Goal: Task Accomplishment & Management: Use online tool/utility

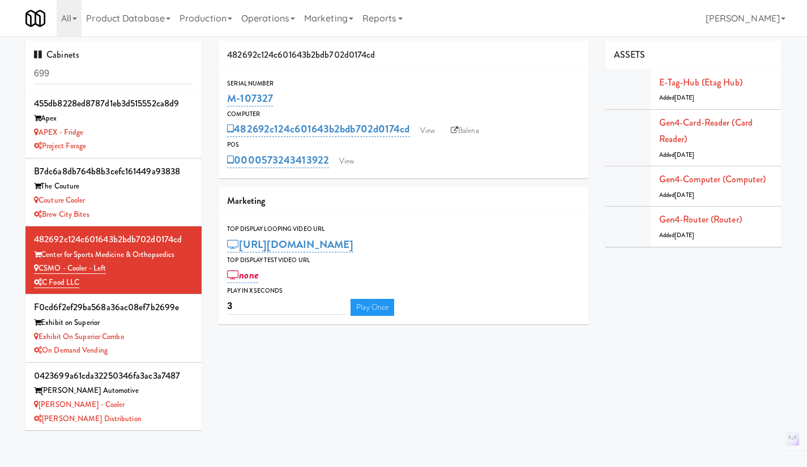
click at [96, 74] on input "699" at bounding box center [113, 73] width 159 height 21
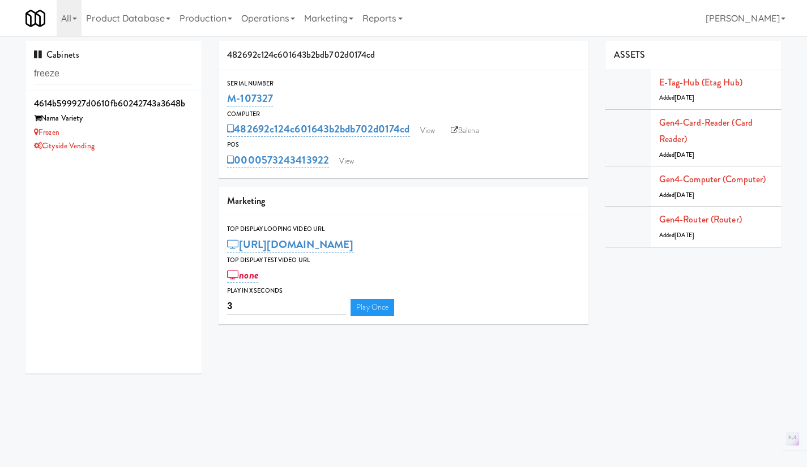
type input "freeze"
click at [145, 128] on div "Frozen" at bounding box center [113, 133] width 159 height 14
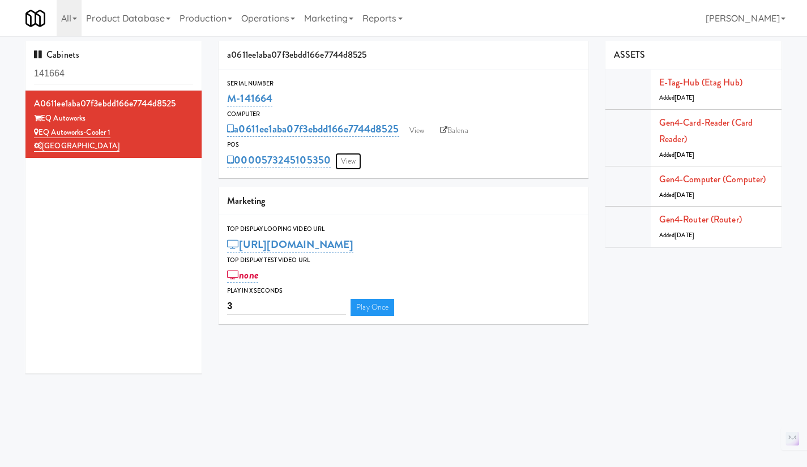
click at [355, 155] on link "View" at bounding box center [348, 161] width 26 height 17
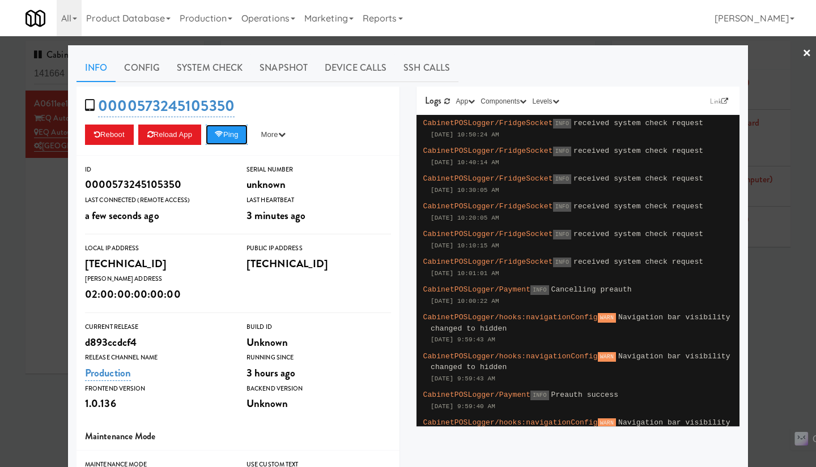
click at [228, 138] on button "Ping" at bounding box center [227, 135] width 42 height 20
click at [30, 236] on div at bounding box center [408, 233] width 816 height 467
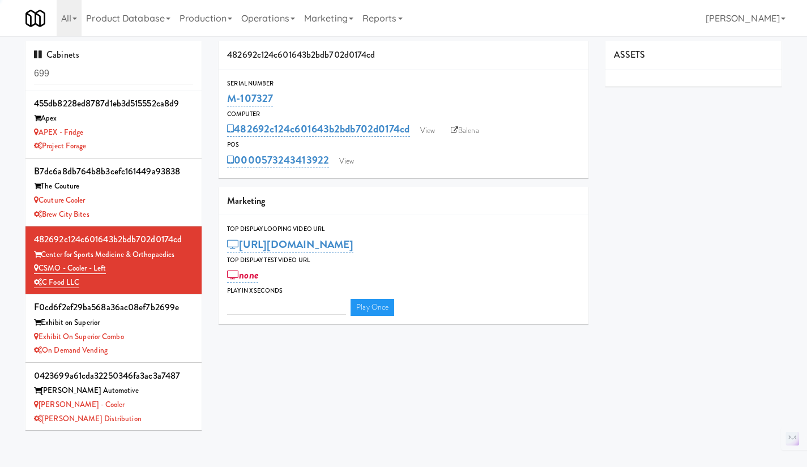
type input "3"
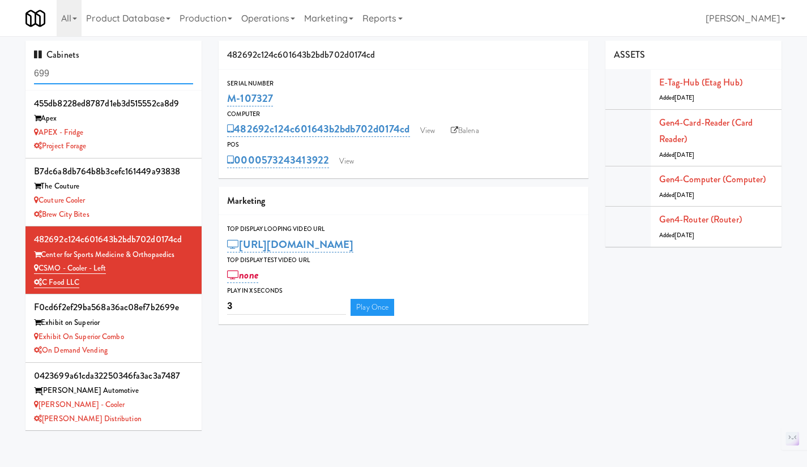
click at [106, 78] on input "699" at bounding box center [113, 73] width 159 height 21
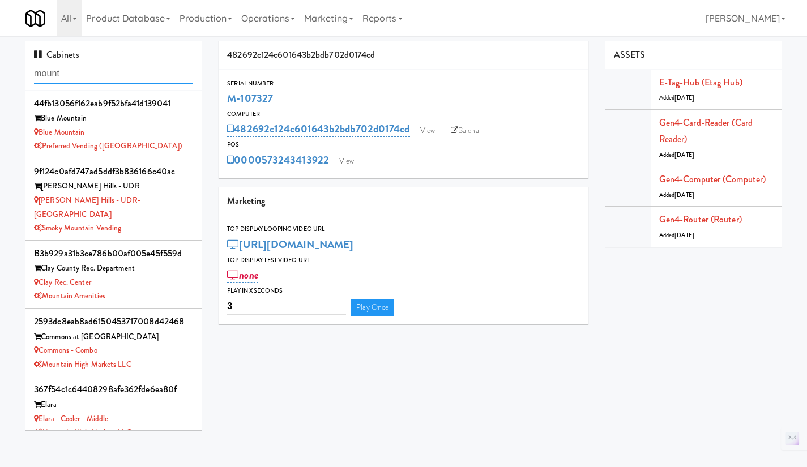
click at [78, 73] on input "mount" at bounding box center [113, 73] width 159 height 21
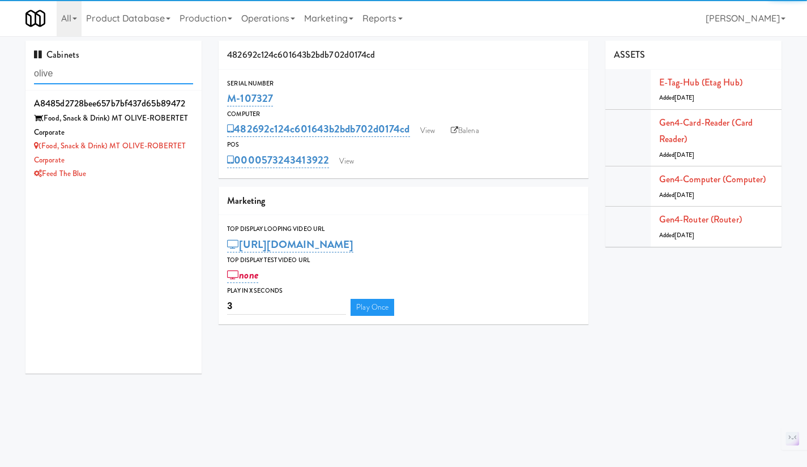
type input "olive"
click at [157, 163] on div "(Food, Snack & Drink) MT OLIVE-ROBERTET Corporate" at bounding box center [113, 153] width 159 height 28
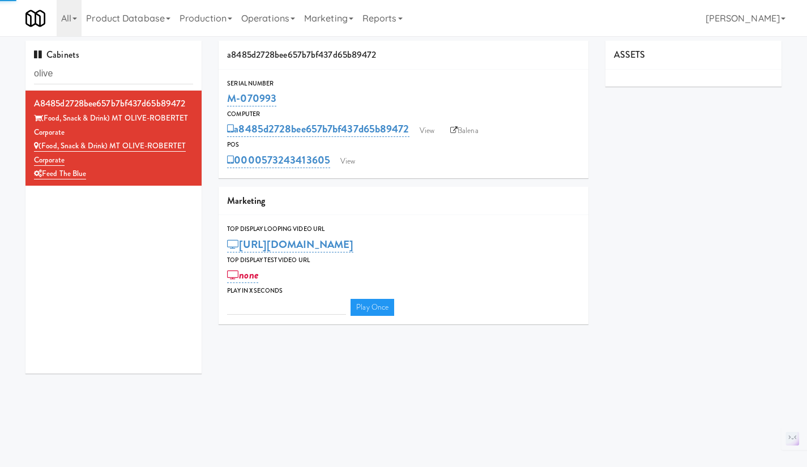
type input "3"
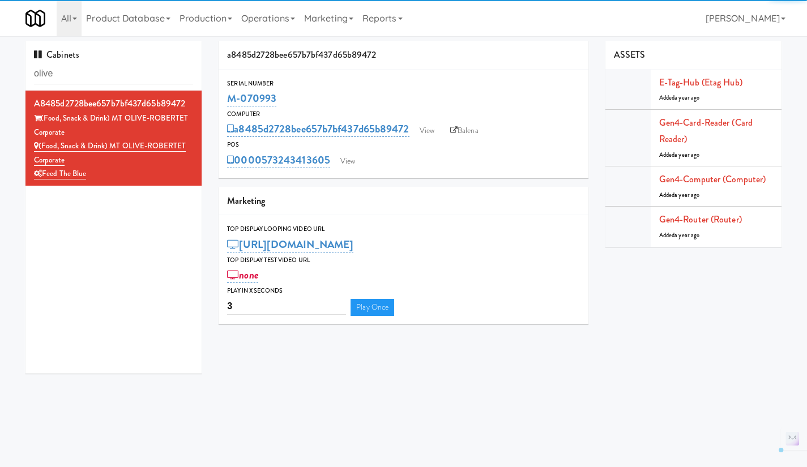
drag, startPoint x: 251, startPoint y: 99, endPoint x: 228, endPoint y: 99, distance: 23.2
click at [228, 99] on div "M-070993" at bounding box center [403, 98] width 353 height 19
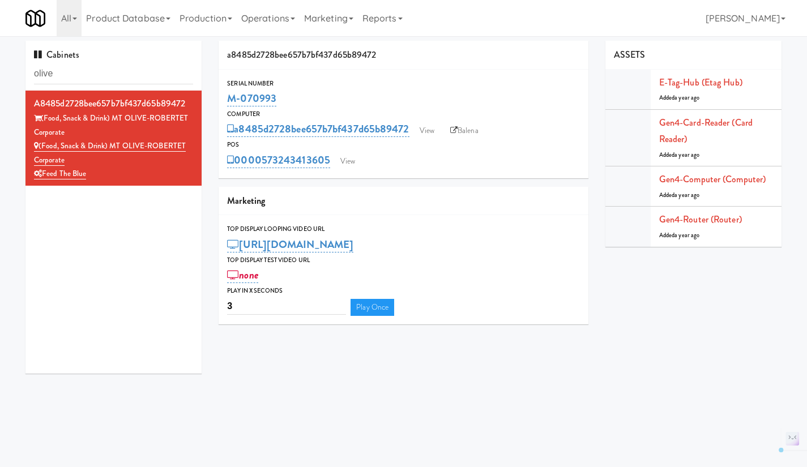
copy link "M-070993"
click at [705, 220] on link "Gen4-router (Router)" at bounding box center [700, 219] width 83 height 13
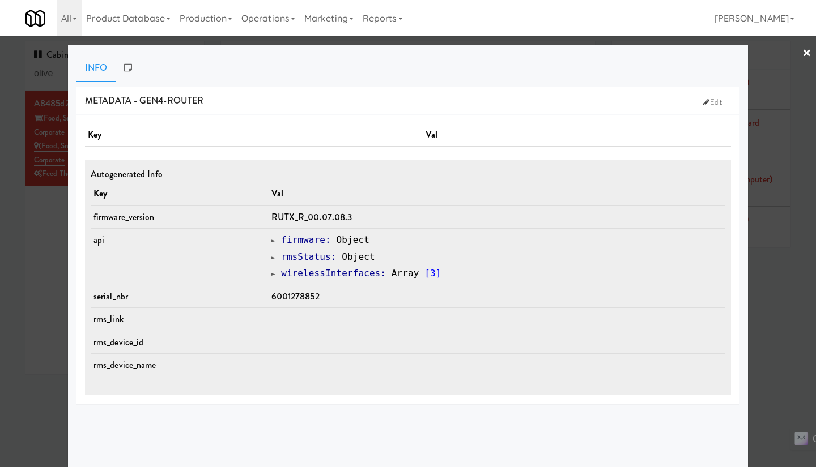
click at [769, 335] on div at bounding box center [408, 233] width 816 height 467
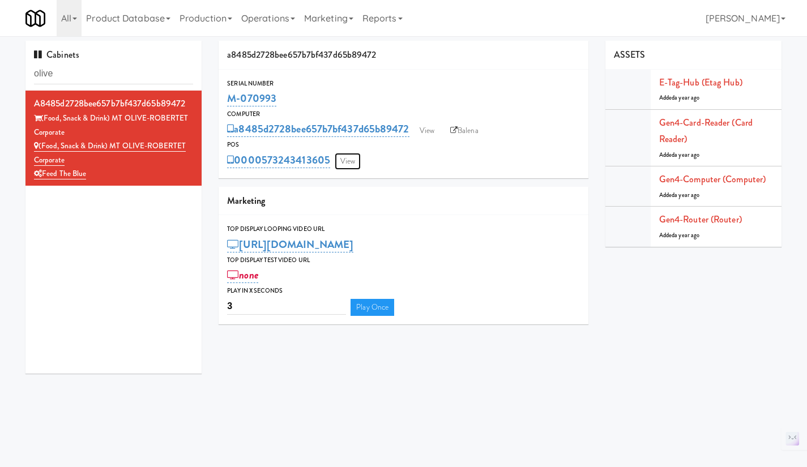
click at [349, 163] on link "View" at bounding box center [348, 161] width 26 height 17
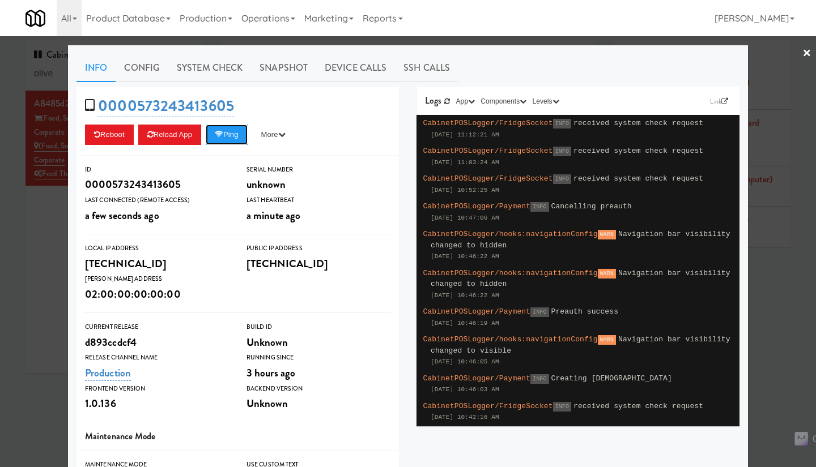
click at [225, 136] on button "Ping" at bounding box center [227, 135] width 42 height 20
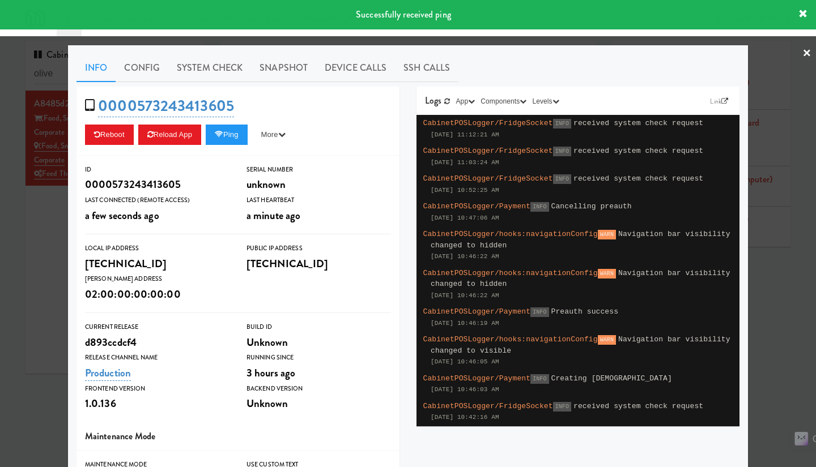
click at [476, 44] on div at bounding box center [408, 233] width 816 height 467
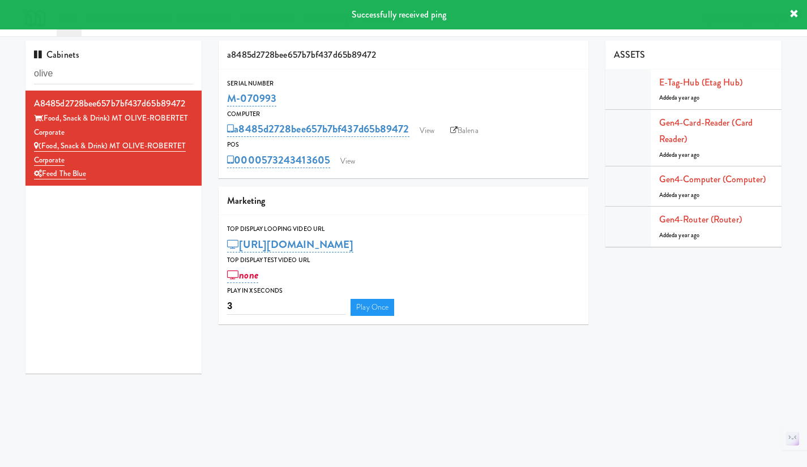
click at [471, 129] on link "Balena" at bounding box center [465, 130] width 40 height 17
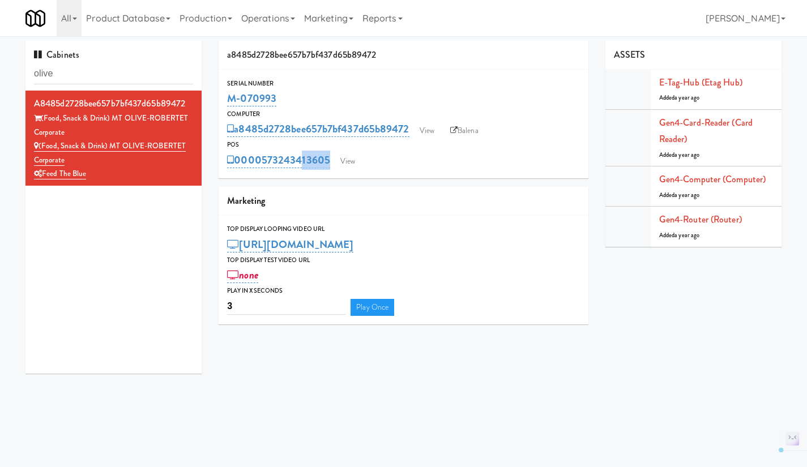
drag, startPoint x: 325, startPoint y: 172, endPoint x: 297, endPoint y: 170, distance: 27.8
click at [297, 170] on div "Serial Number M-070993 Computer a8485d2728bee657b7bf437d65b89472 View Balena PO…" at bounding box center [404, 124] width 370 height 109
drag, startPoint x: 332, startPoint y: 173, endPoint x: 266, endPoint y: 167, distance: 66.6
click at [266, 167] on div "Serial Number M-070993 Computer a8485d2728bee657b7bf437d65b89472 View Balena PO…" at bounding box center [404, 124] width 370 height 109
copy link "573243413605"
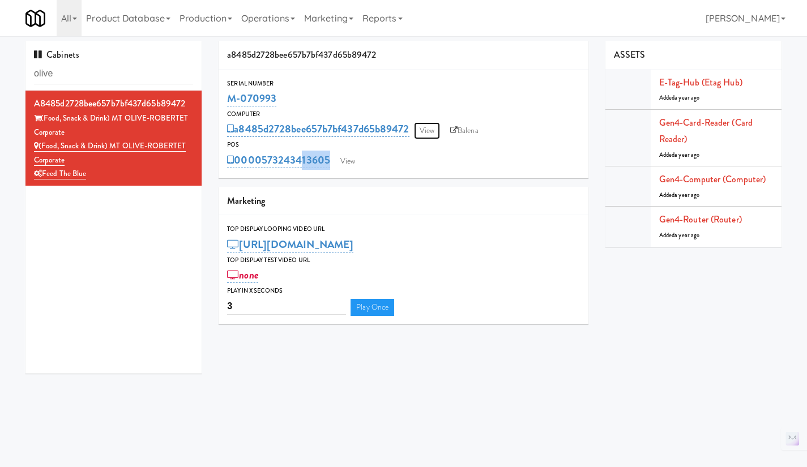
click at [427, 126] on link "View" at bounding box center [427, 130] width 26 height 17
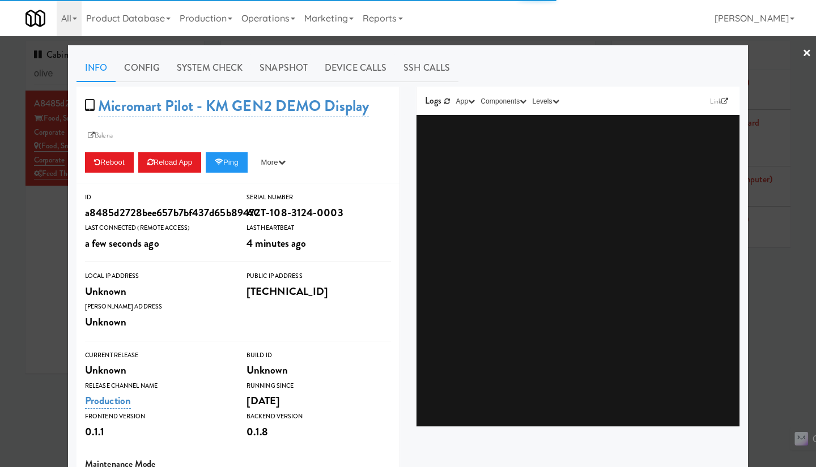
click at [206, 65] on link "System Check" at bounding box center [209, 68] width 83 height 28
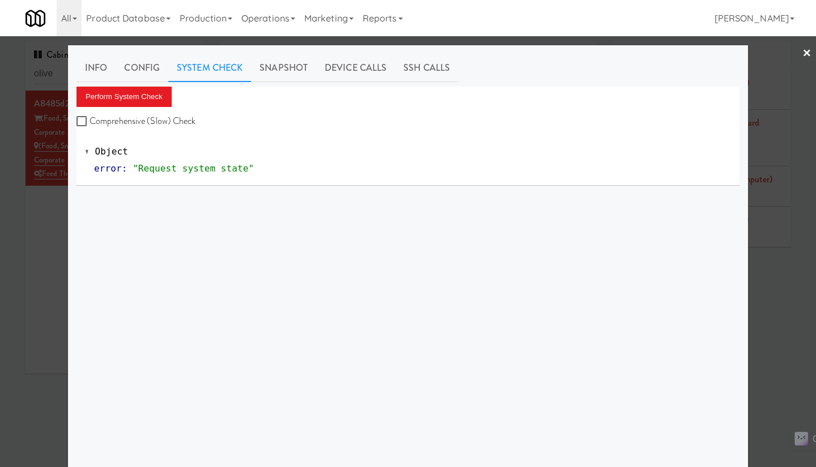
click at [154, 121] on label "Comprehensive (Slow) Check" at bounding box center [136, 121] width 120 height 17
click at [89, 121] on input "Comprehensive (Slow) Check" at bounding box center [82, 121] width 13 height 9
checkbox input "true"
click at [144, 100] on button "Perform System Check" at bounding box center [123, 97] width 95 height 20
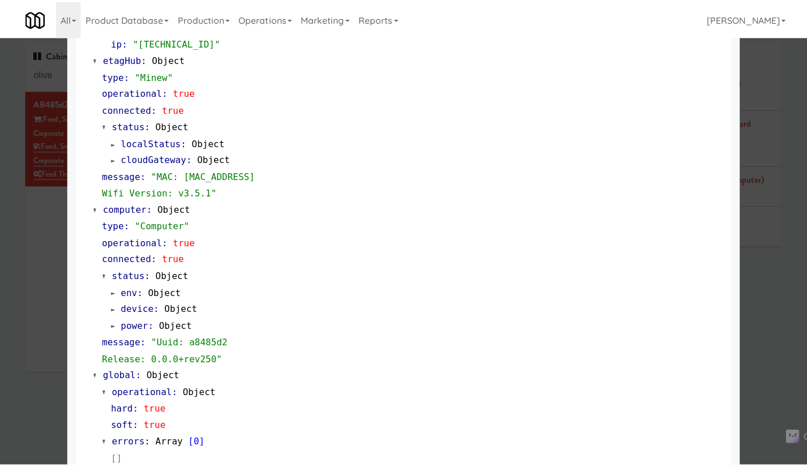
scroll to position [931, 0]
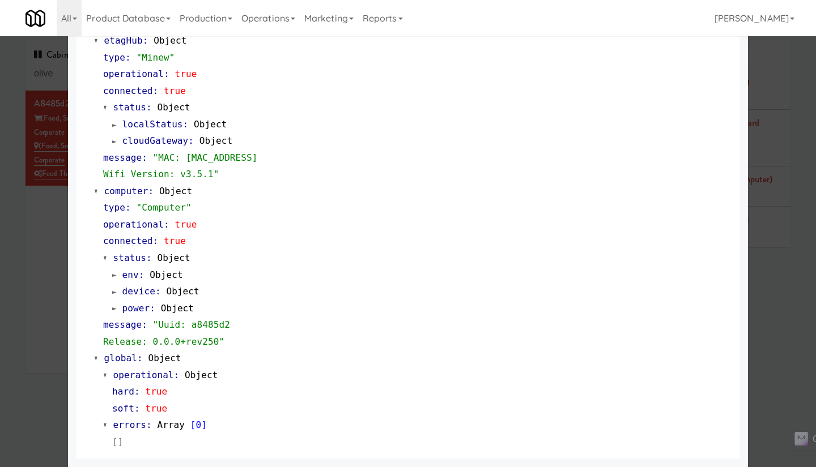
click at [30, 268] on div at bounding box center [408, 233] width 816 height 467
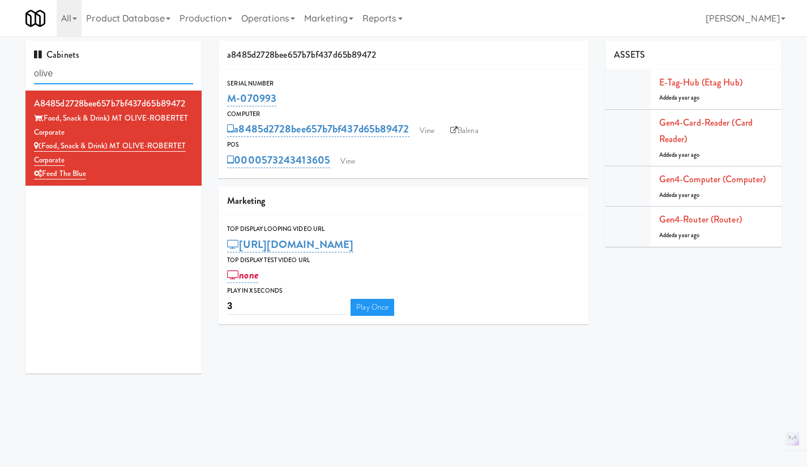
click at [57, 74] on input "olive" at bounding box center [113, 73] width 159 height 21
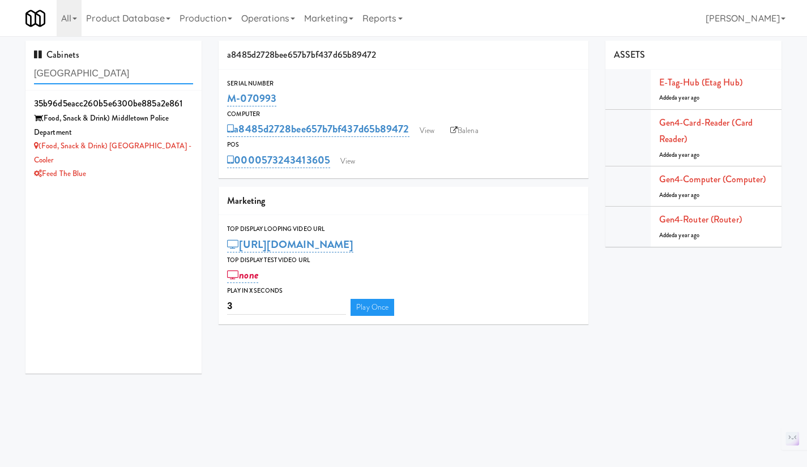
type input "[GEOGRAPHIC_DATA]"
click at [143, 167] on div "Feed The Blue" at bounding box center [113, 174] width 159 height 14
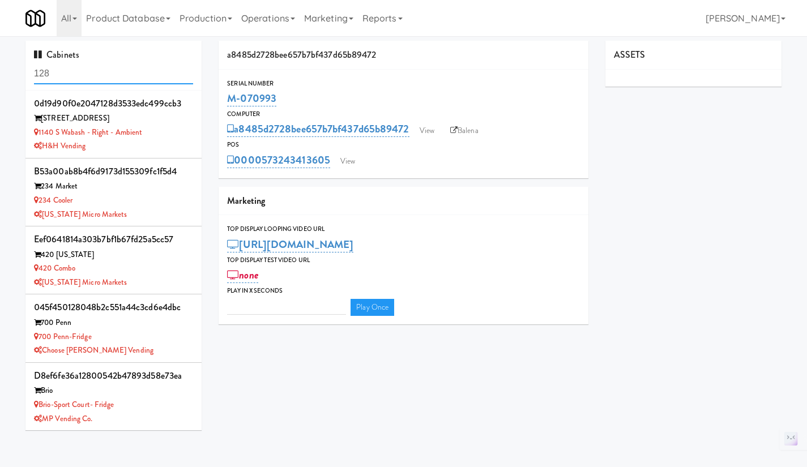
type input "3"
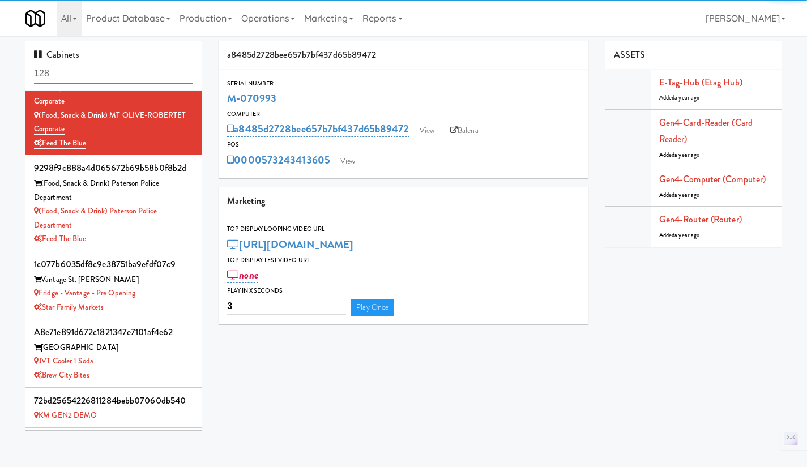
scroll to position [781, 0]
click at [93, 73] on input "128" at bounding box center [113, 73] width 159 height 21
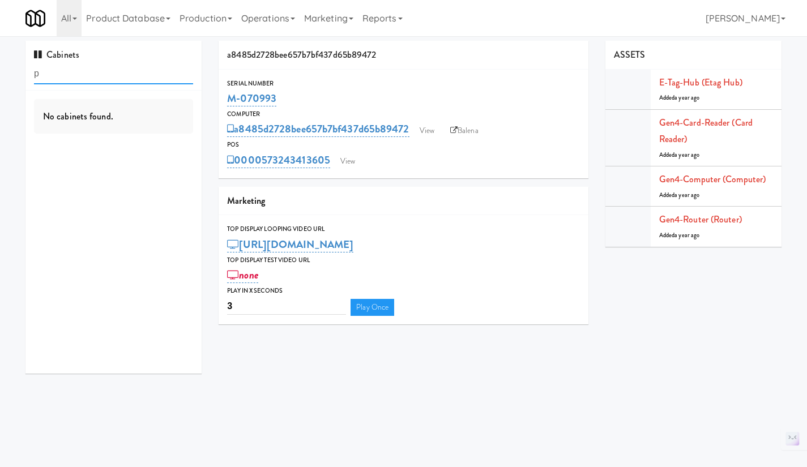
scroll to position [0, 0]
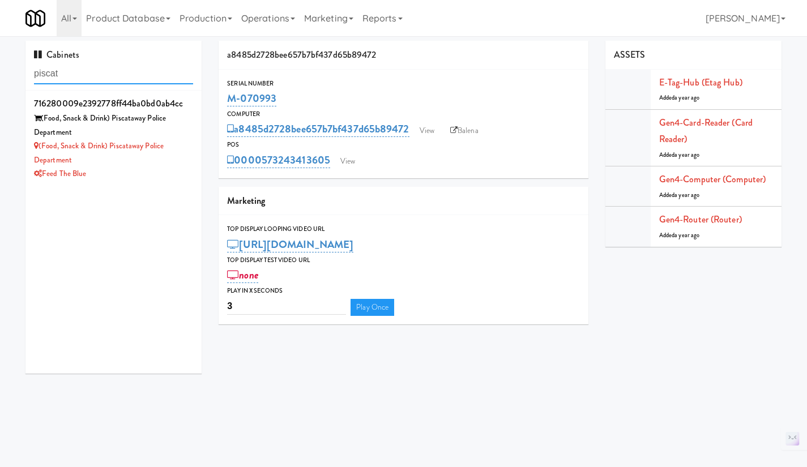
type input "piscat"
click at [160, 161] on div "(Food, Snack & Drink) Piscataway Police Department" at bounding box center [113, 153] width 159 height 28
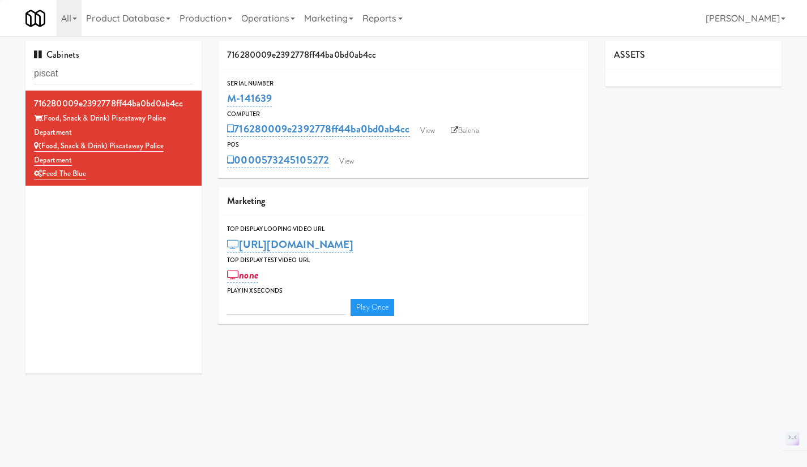
type input "3"
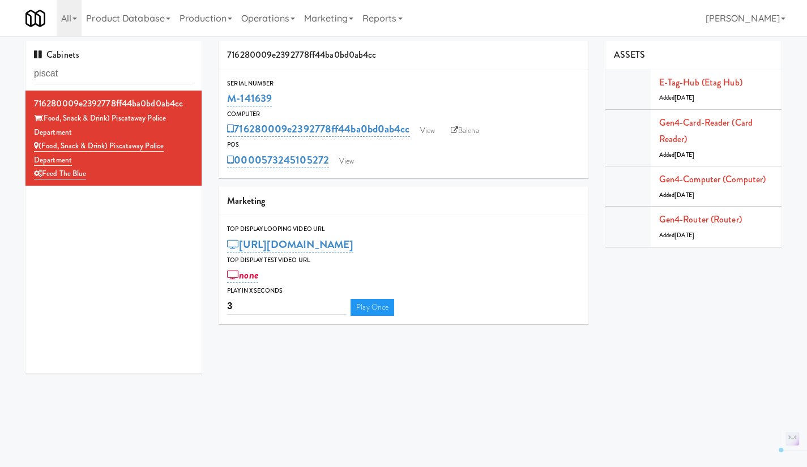
drag, startPoint x: 279, startPoint y: 97, endPoint x: 227, endPoint y: 102, distance: 51.8
click at [227, 102] on div "M-141639" at bounding box center [403, 98] width 353 height 19
copy link "M-141639"
click at [696, 212] on div "Gen4-router (Router) Added 3 months ago" at bounding box center [716, 226] width 114 height 31
click at [699, 220] on link "Gen4-router (Router)" at bounding box center [700, 219] width 83 height 13
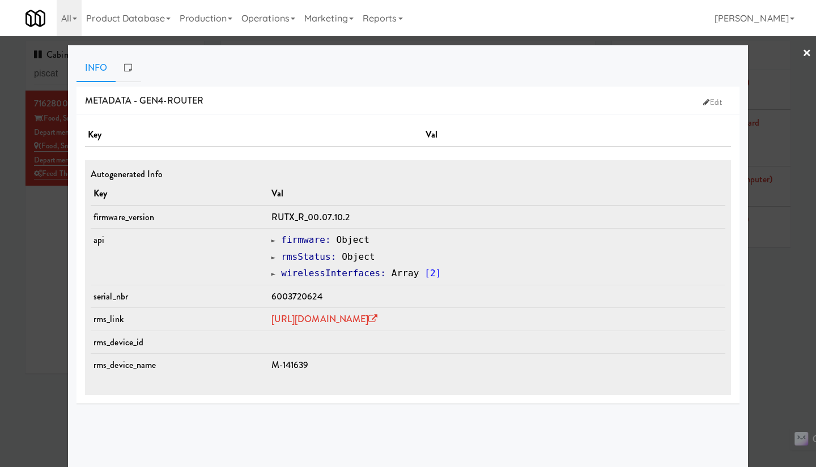
drag, startPoint x: 30, startPoint y: 268, endPoint x: 46, endPoint y: 261, distance: 18.0
click at [30, 268] on div at bounding box center [408, 233] width 816 height 467
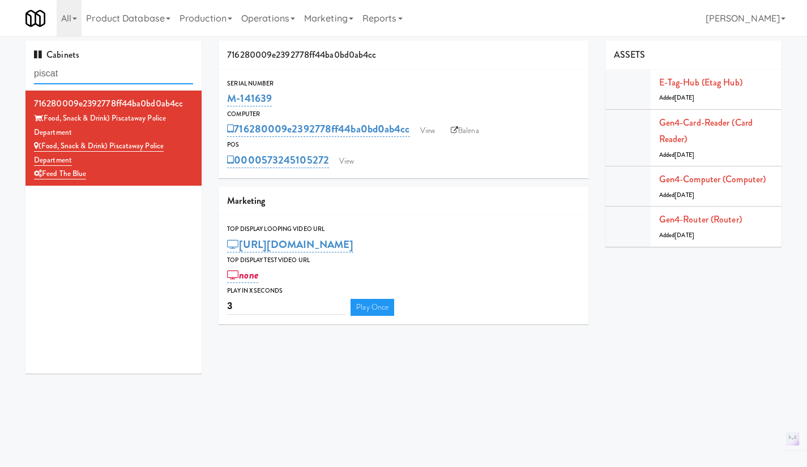
click at [69, 82] on input "piscat" at bounding box center [113, 73] width 159 height 21
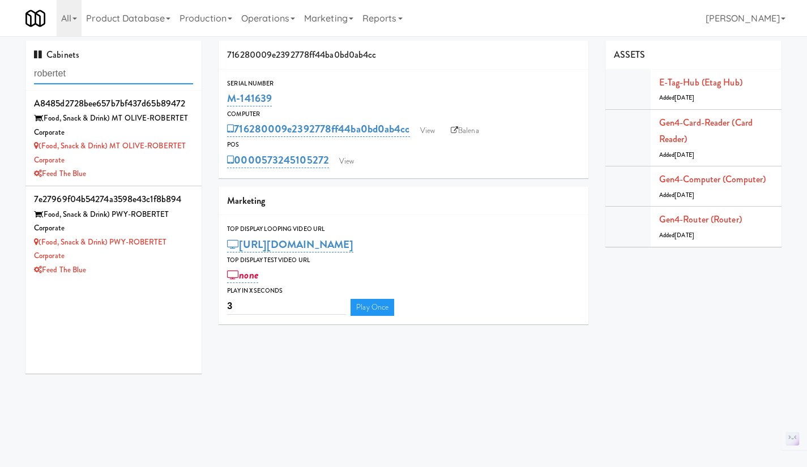
type input "robertet"
click at [129, 260] on div "(Food, Snack & Drink) PWY-ROBERTET Corporate" at bounding box center [113, 250] width 159 height 28
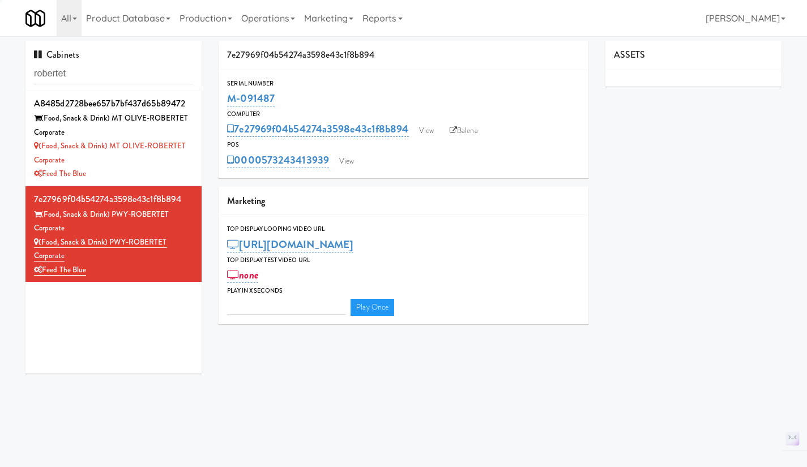
type input "3"
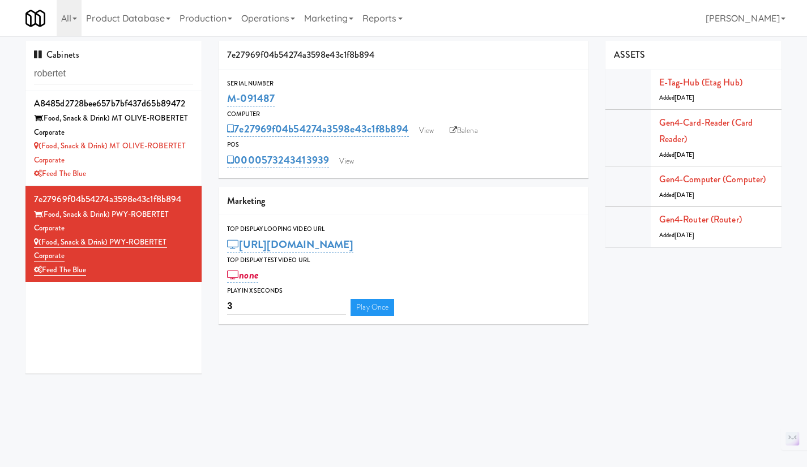
drag, startPoint x: 277, startPoint y: 85, endPoint x: 283, endPoint y: 92, distance: 8.8
click at [277, 86] on div "Serial Number" at bounding box center [403, 83] width 353 height 11
drag, startPoint x: 285, startPoint y: 95, endPoint x: 219, endPoint y: 100, distance: 65.9
click at [219, 100] on div "Serial Number M-091487" at bounding box center [404, 93] width 370 height 31
copy link "M-091487"
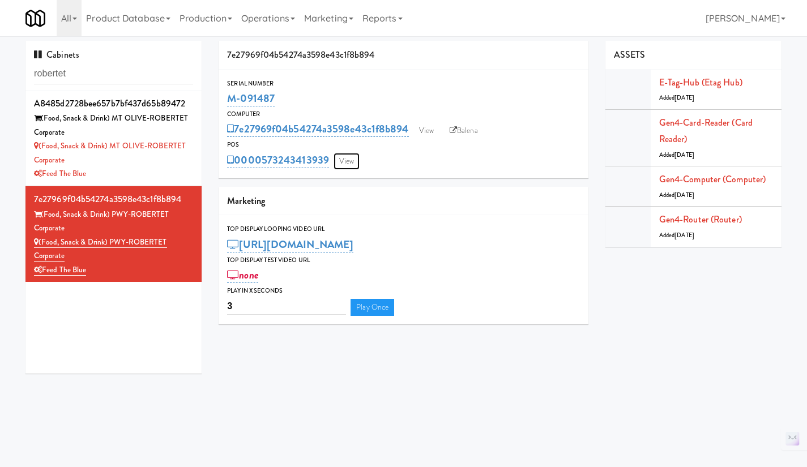
click at [352, 161] on link "View" at bounding box center [347, 161] width 26 height 17
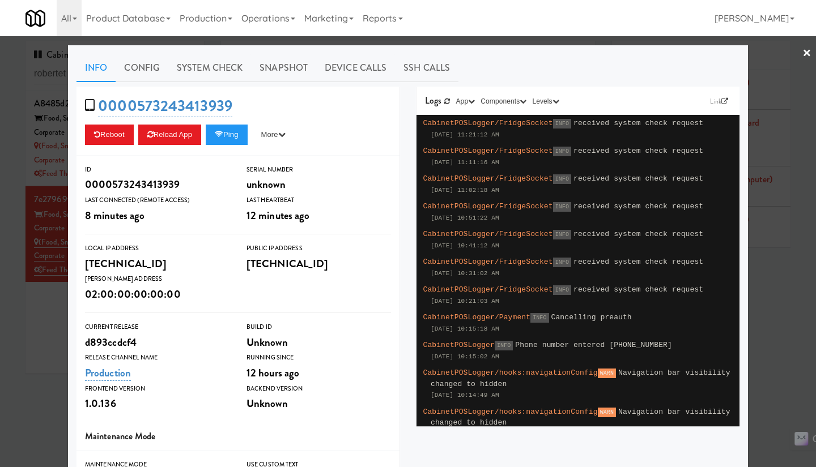
click at [50, 361] on div at bounding box center [408, 233] width 816 height 467
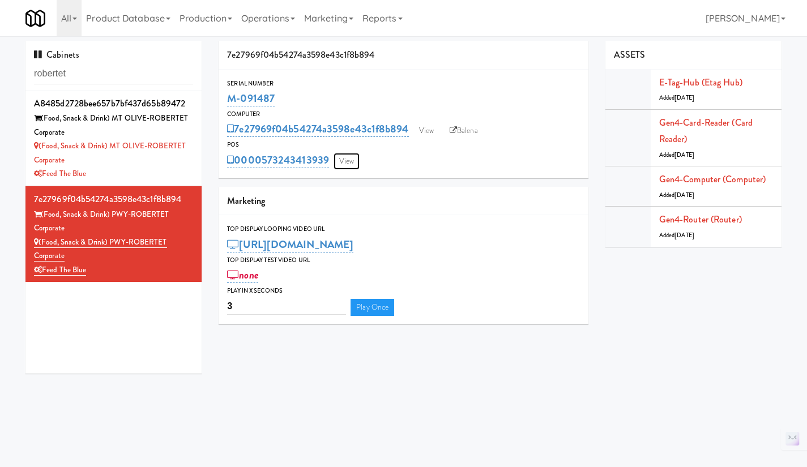
click at [352, 163] on link "View" at bounding box center [347, 161] width 26 height 17
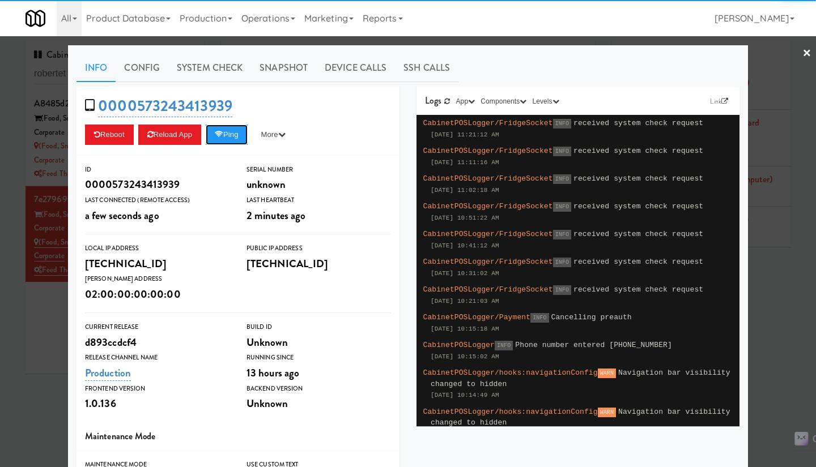
click at [230, 139] on button "Ping" at bounding box center [227, 135] width 42 height 20
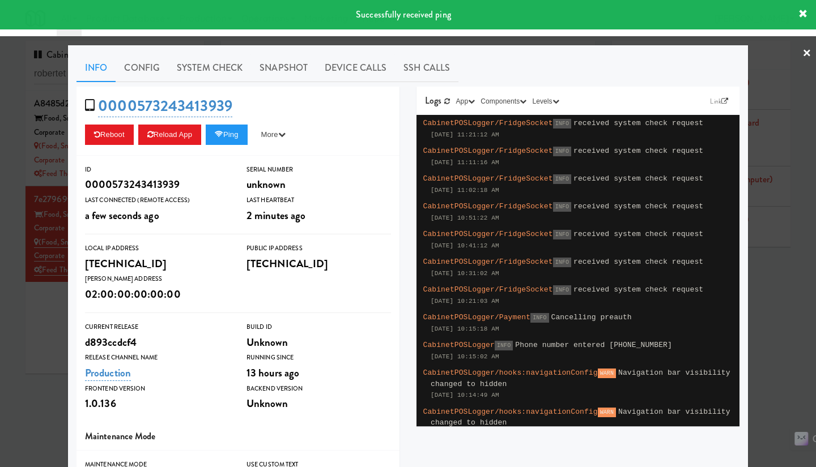
click at [763, 299] on div at bounding box center [408, 233] width 816 height 467
